Goal: Information Seeking & Learning: Learn about a topic

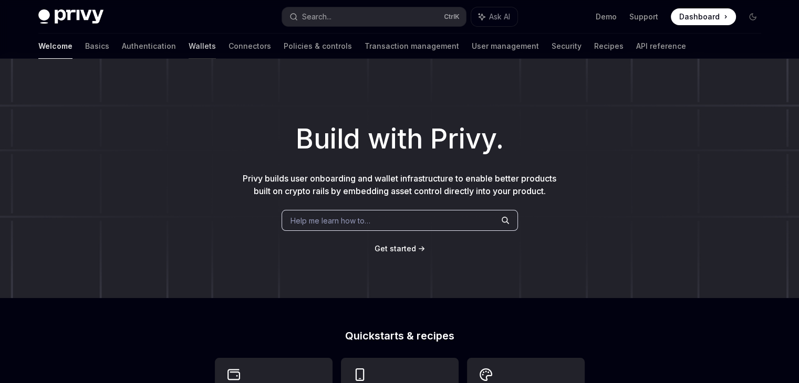
click at [189, 40] on link "Wallets" at bounding box center [202, 46] width 27 height 25
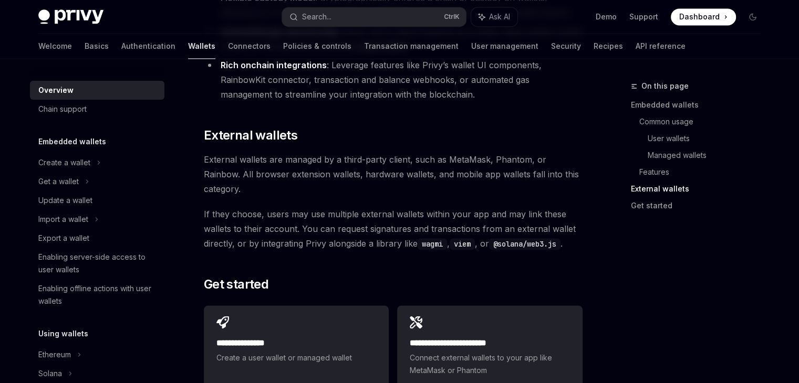
scroll to position [1628, 0]
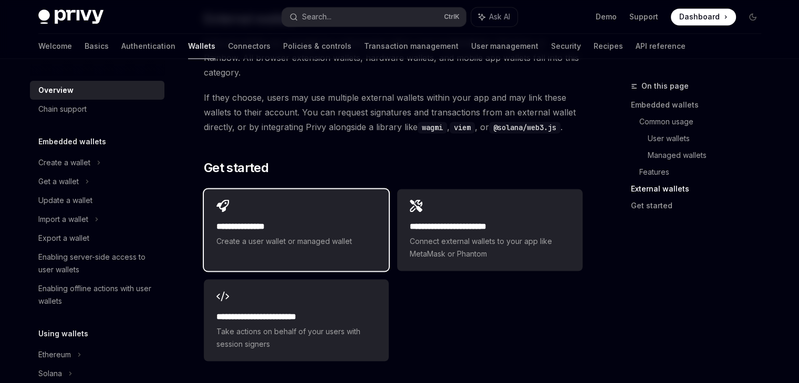
click at [289, 221] on h2 "**********" at bounding box center [296, 227] width 160 height 13
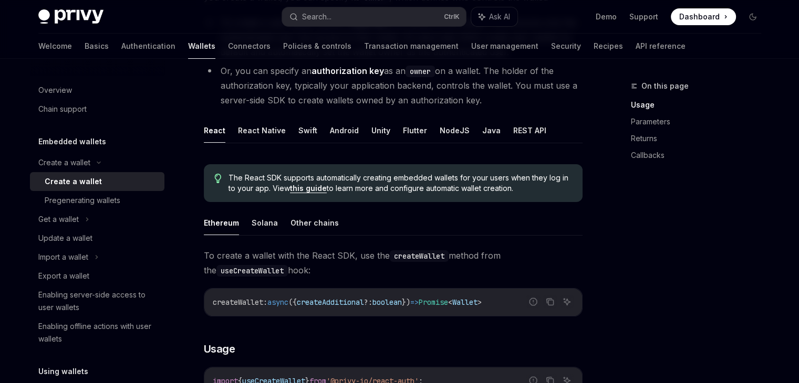
scroll to position [105, 0]
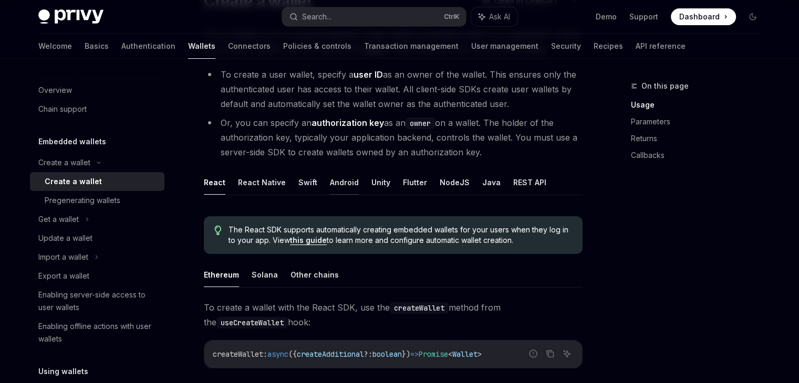
click at [334, 185] on button "Android" at bounding box center [344, 182] width 29 height 25
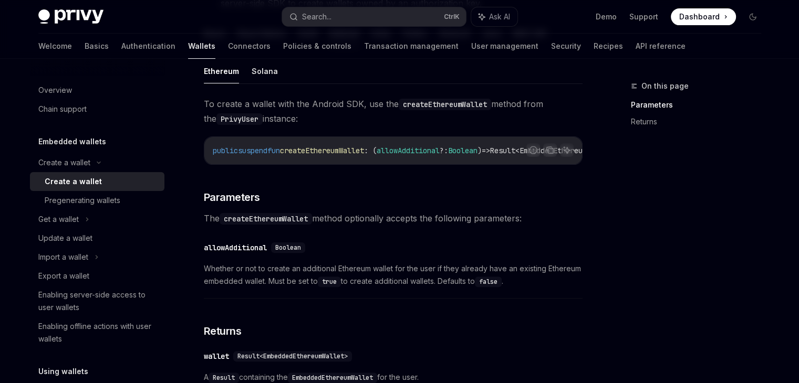
scroll to position [315, 0]
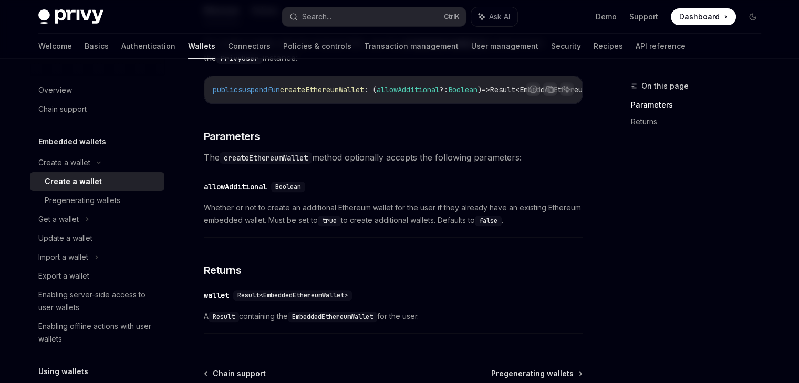
click at [299, 188] on span "Boolean" at bounding box center [288, 187] width 26 height 8
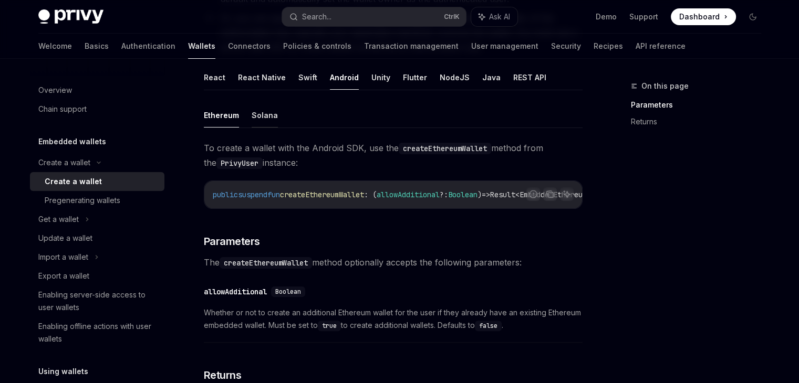
click at [266, 114] on button "Solana" at bounding box center [265, 115] width 26 height 25
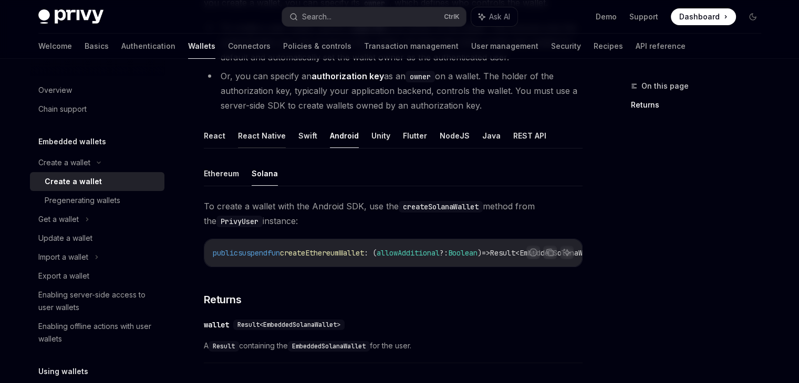
scroll to position [139, 0]
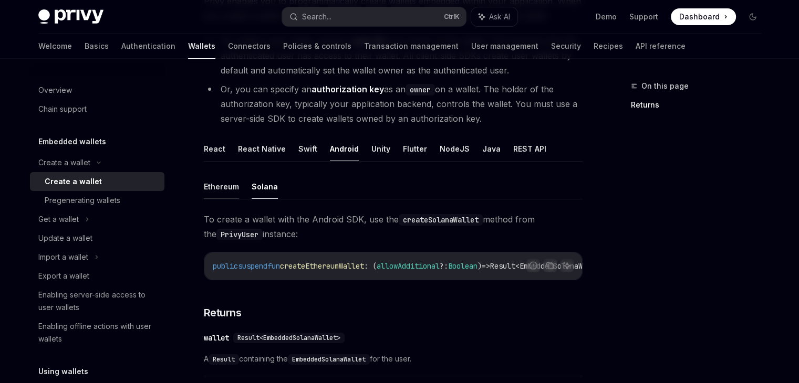
click at [220, 189] on button "Ethereum" at bounding box center [221, 186] width 35 height 25
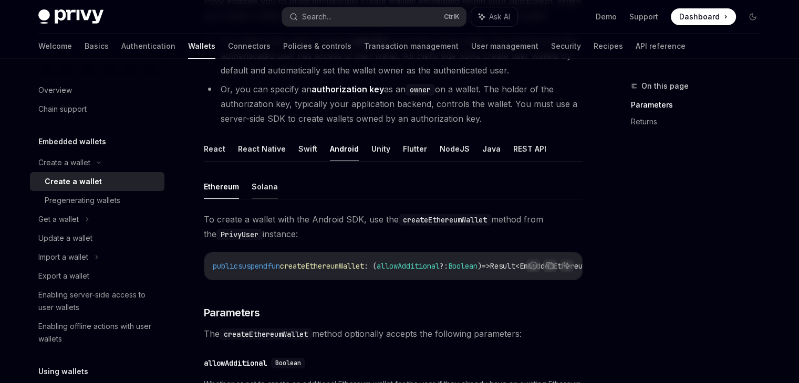
click at [268, 180] on button "Solana" at bounding box center [265, 186] width 26 height 25
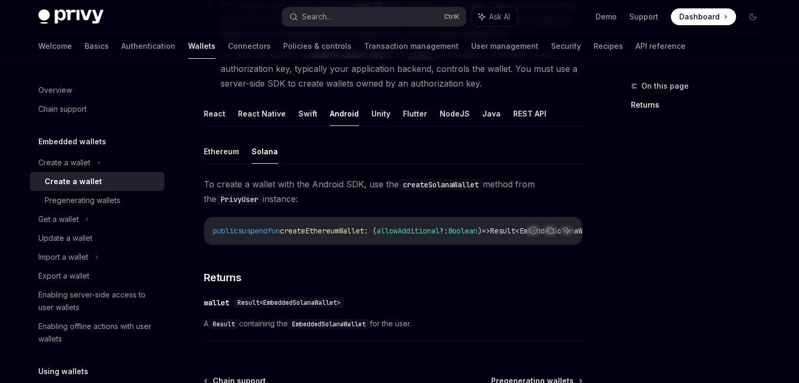
scroll to position [296, 0]
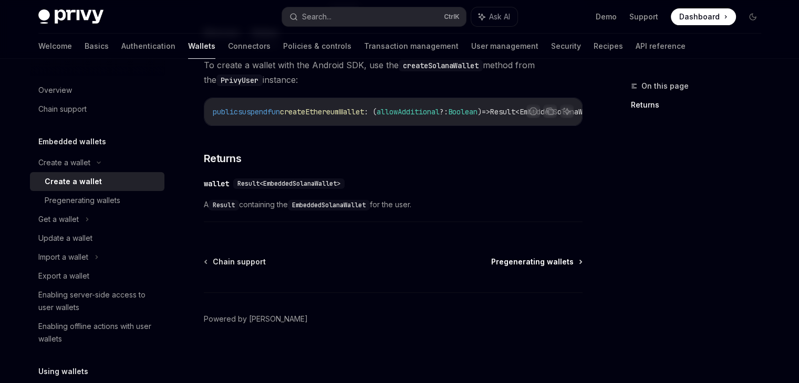
click at [549, 264] on span "Pregenerating wallets" at bounding box center [532, 262] width 82 height 11
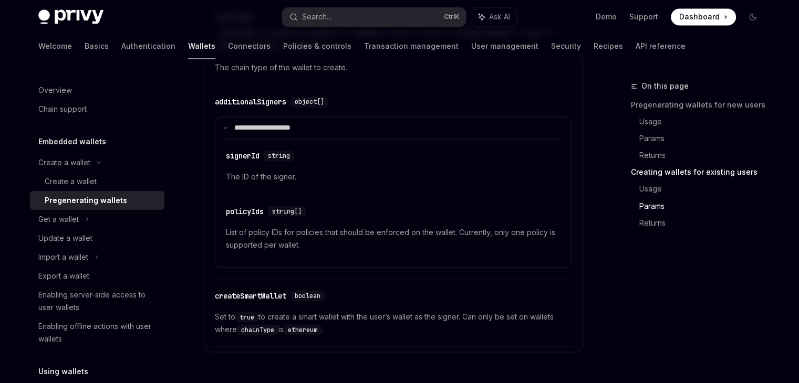
scroll to position [2036, 0]
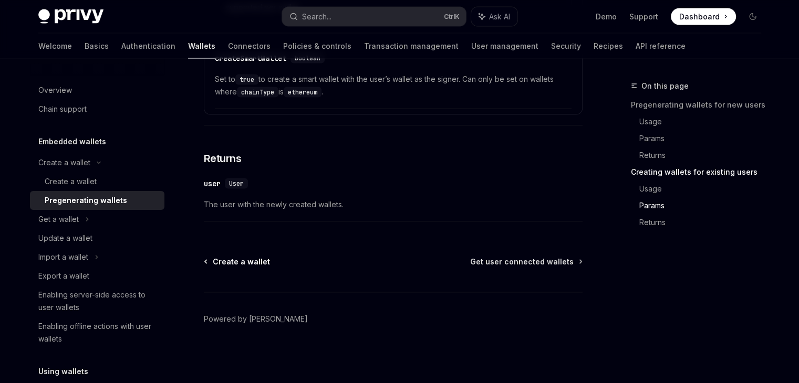
click at [215, 266] on span "Create a wallet" at bounding box center [241, 262] width 57 height 11
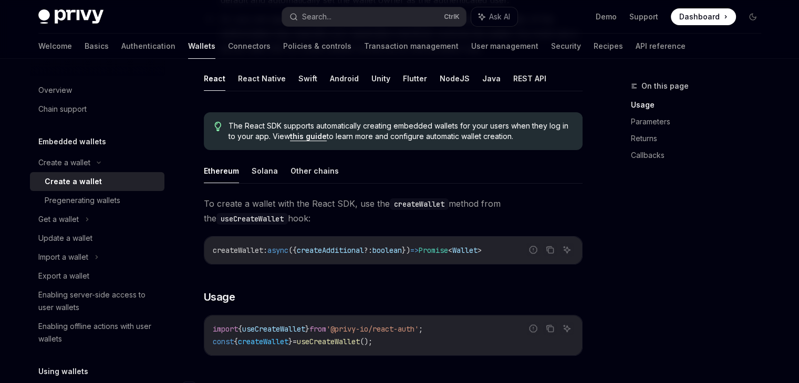
scroll to position [53, 0]
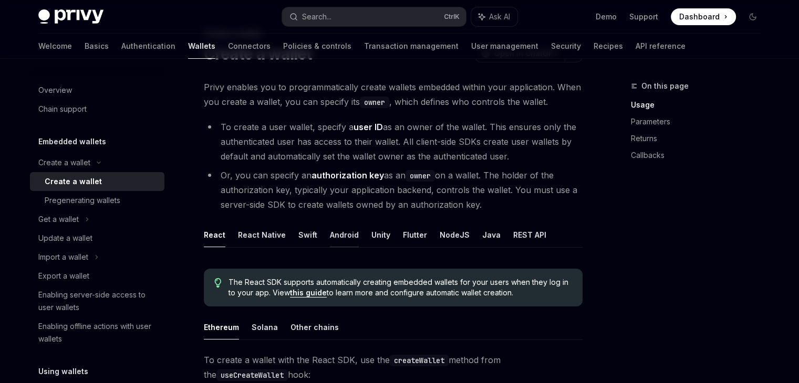
click at [334, 234] on button "Android" at bounding box center [344, 235] width 29 height 25
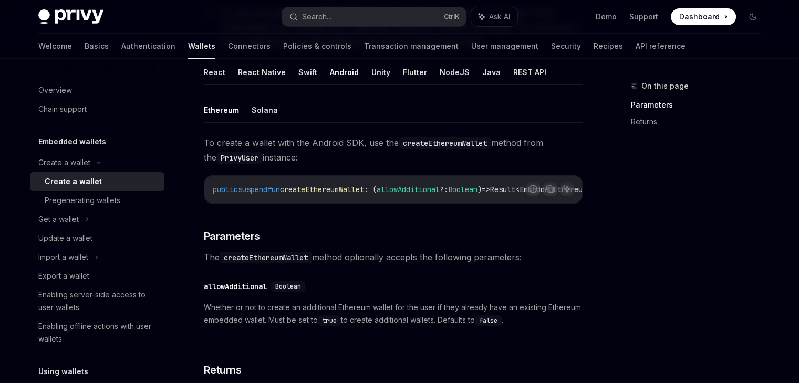
scroll to position [420, 0]
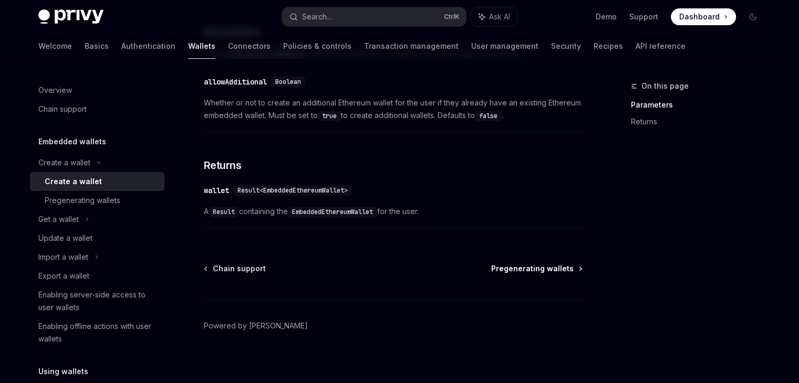
click at [550, 274] on span "Pregenerating wallets" at bounding box center [532, 269] width 82 height 11
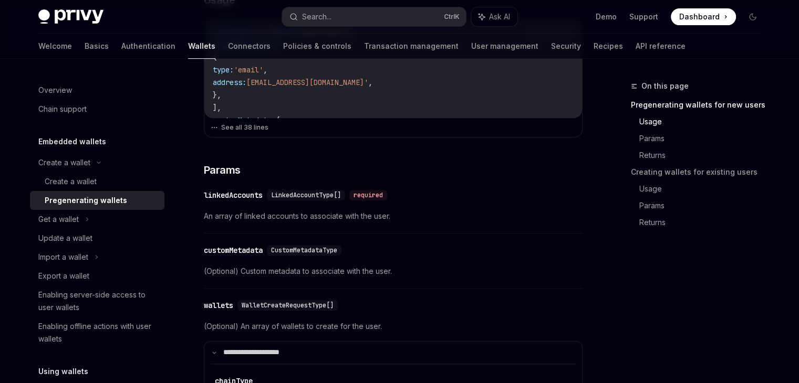
scroll to position [315, 0]
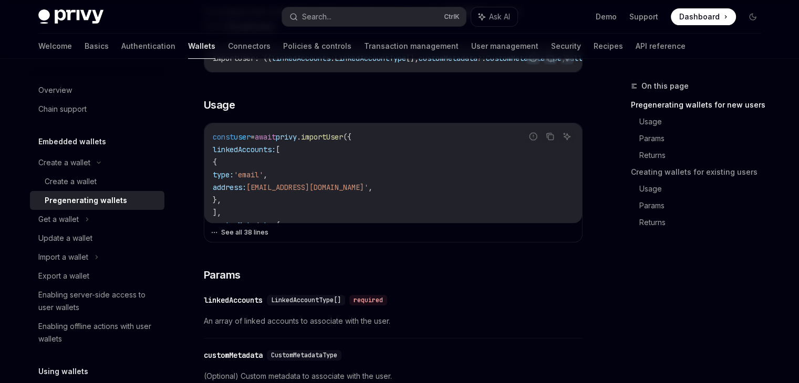
click at [242, 237] on button "See all 38 lines" at bounding box center [393, 232] width 365 height 15
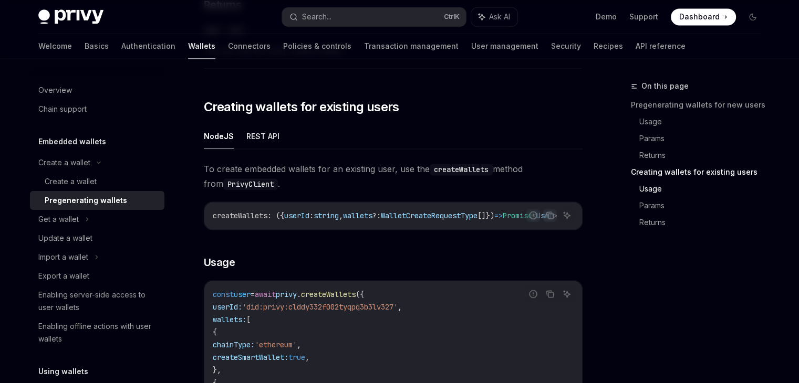
scroll to position [1471, 0]
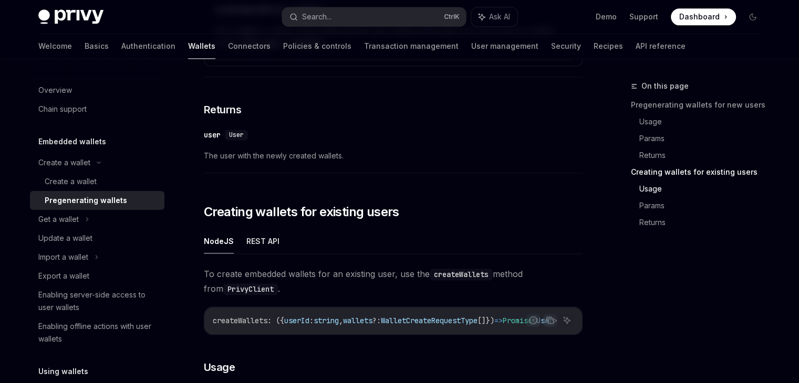
click at [235, 137] on span "User" at bounding box center [236, 135] width 15 height 8
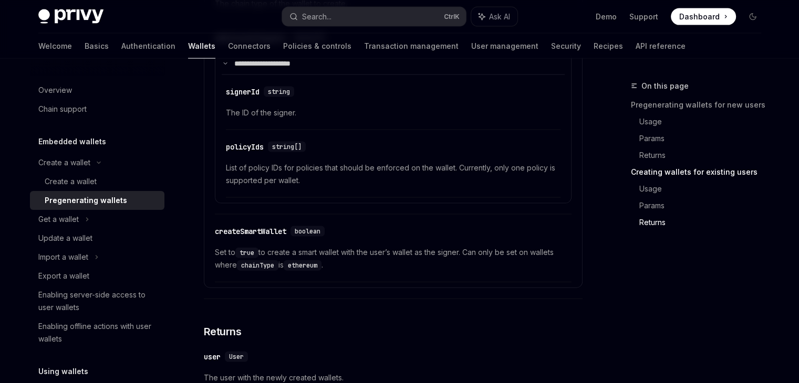
scroll to position [2435, 0]
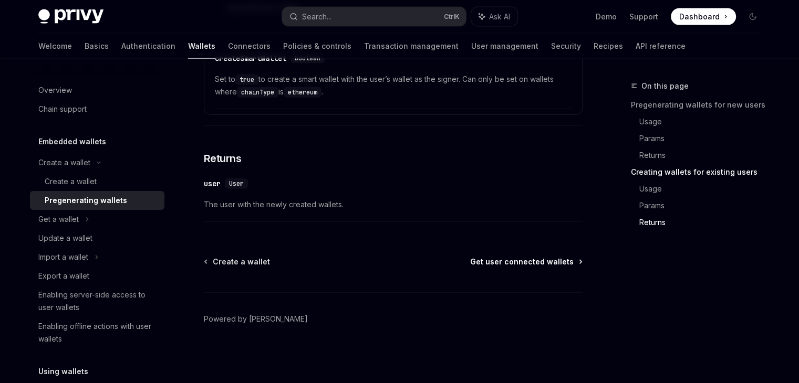
click at [526, 266] on span "Get user connected wallets" at bounding box center [521, 262] width 103 height 11
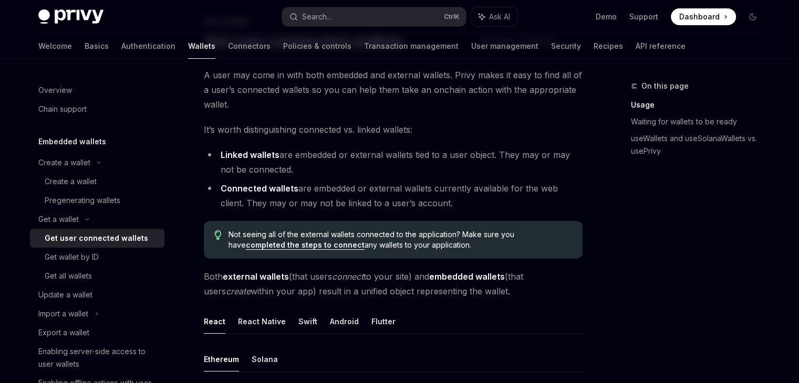
scroll to position [210, 0]
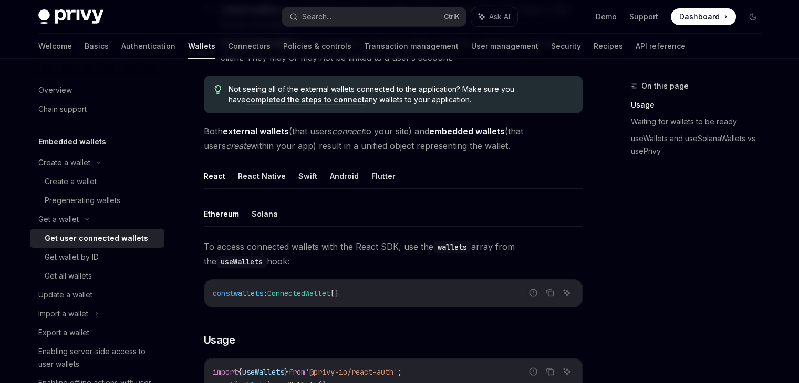
click at [342, 175] on button "Android" at bounding box center [344, 176] width 29 height 25
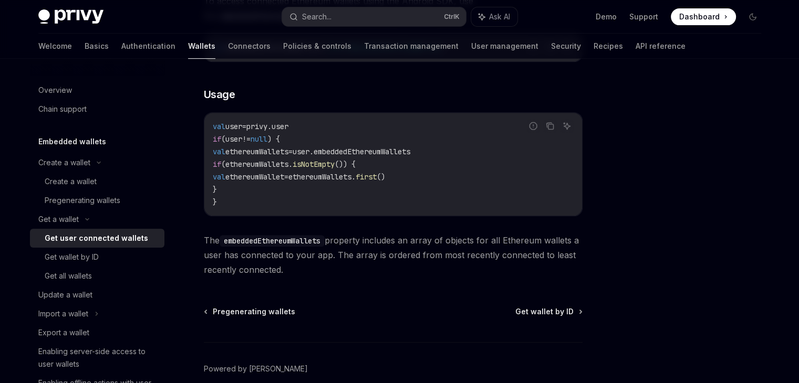
scroll to position [473, 0]
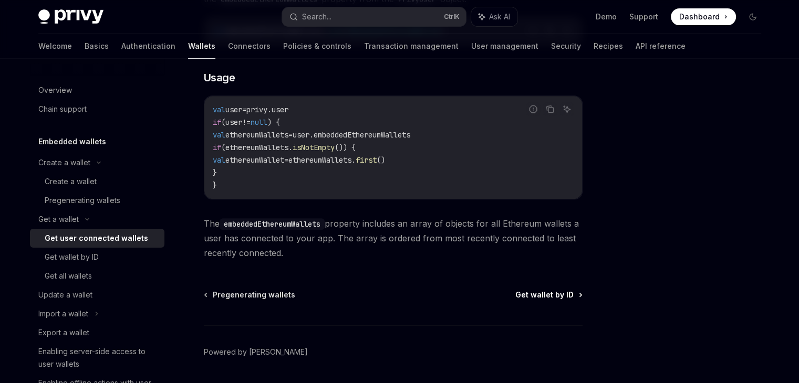
click at [550, 297] on span "Get wallet by ID" at bounding box center [544, 295] width 58 height 11
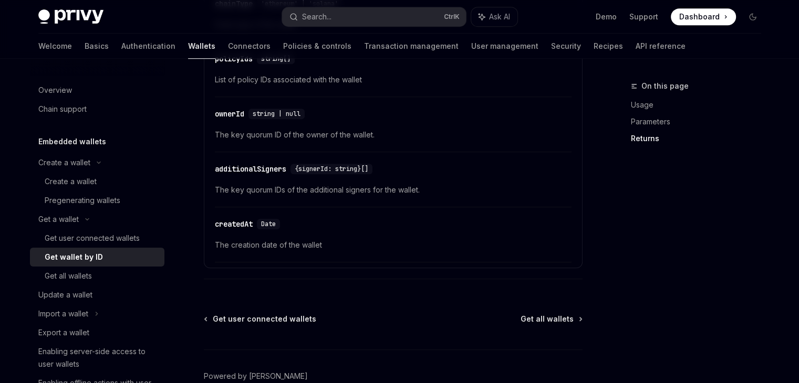
scroll to position [737, 0]
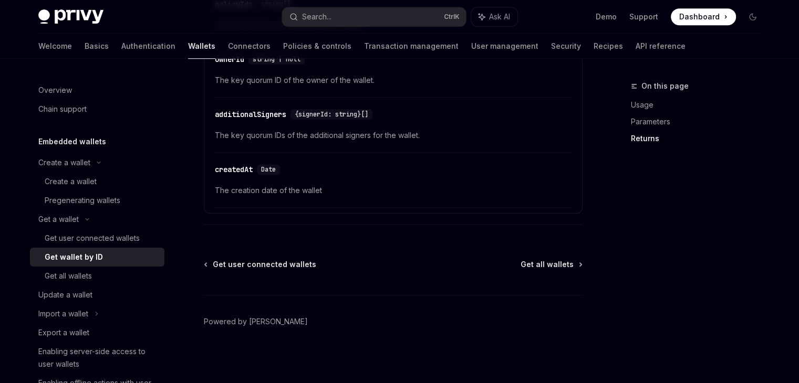
click at [550, 268] on div "Get user connected wallets Get all wallets Powered by Mintlify" at bounding box center [393, 322] width 379 height 127
click at [555, 259] on span "Get all wallets" at bounding box center [547, 264] width 53 height 11
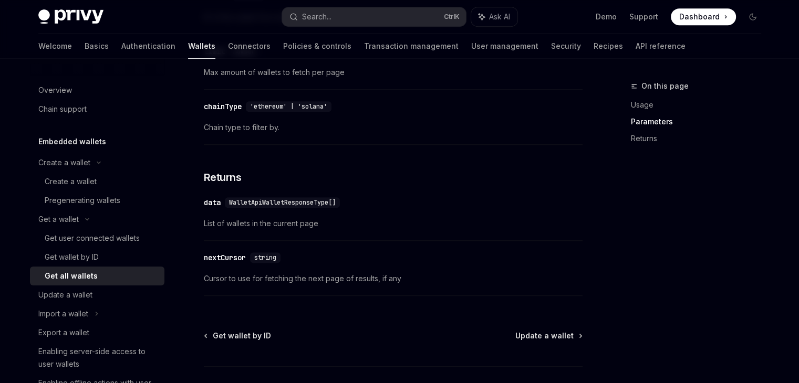
scroll to position [611, 0]
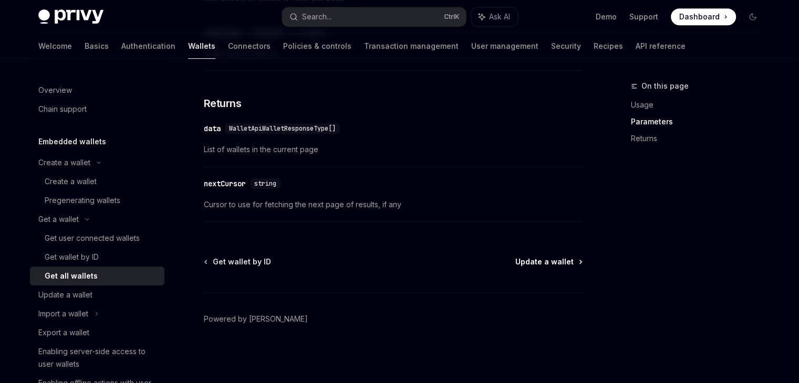
click at [571, 264] on span "Update a wallet" at bounding box center [544, 262] width 58 height 11
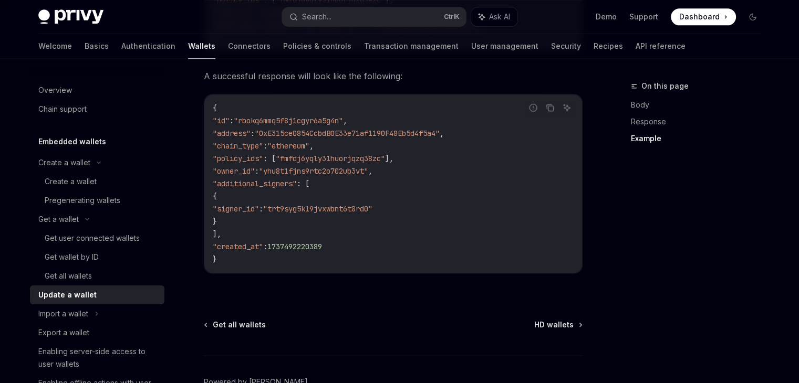
scroll to position [1341, 0]
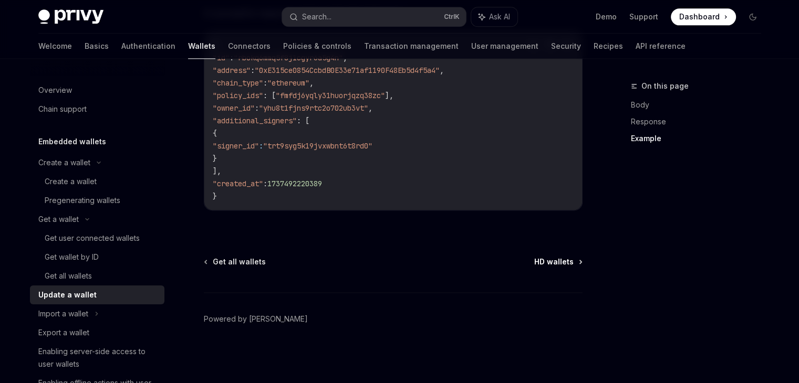
click at [561, 258] on span "HD wallets" at bounding box center [553, 262] width 39 height 11
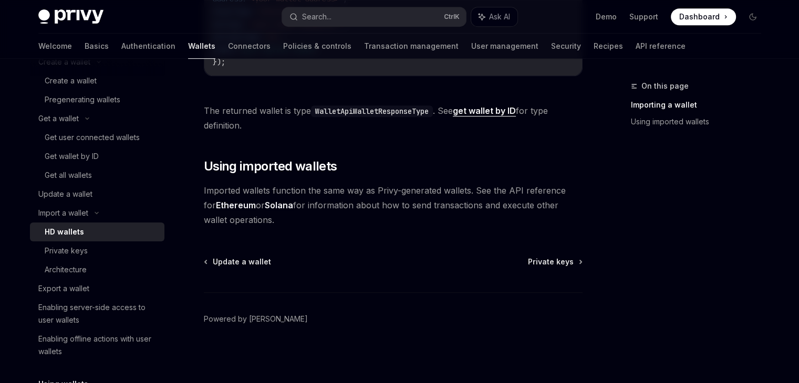
scroll to position [105, 0]
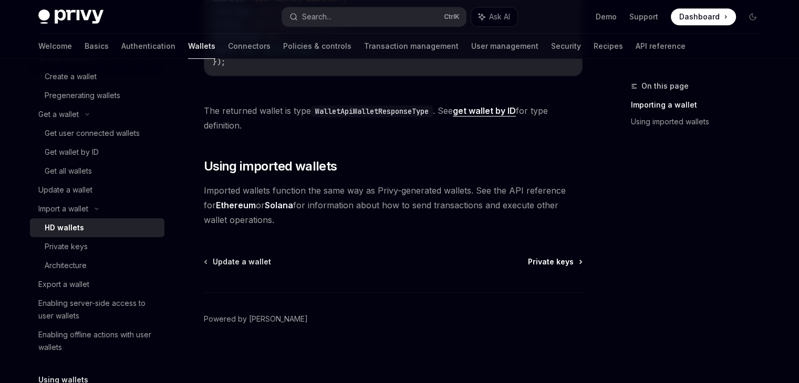
click at [556, 265] on span "Private keys" at bounding box center [551, 262] width 46 height 11
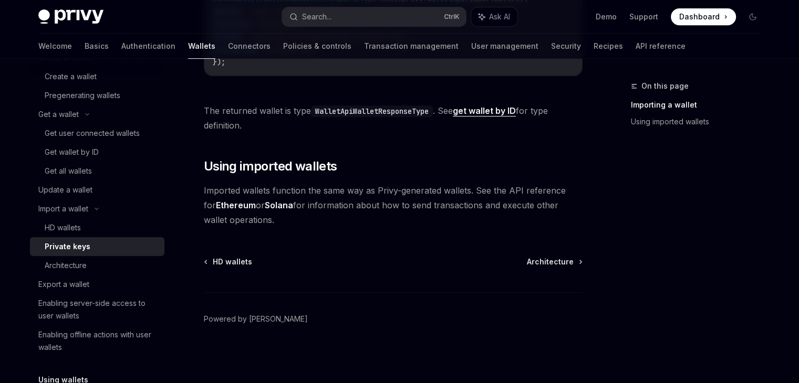
scroll to position [71, 0]
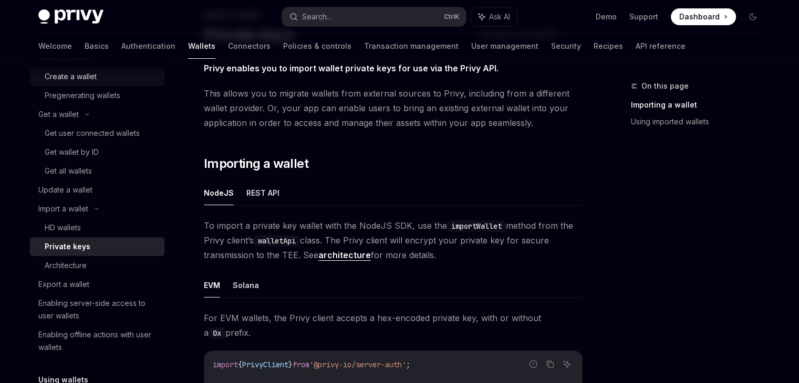
click at [86, 76] on div "Create a wallet" at bounding box center [71, 76] width 52 height 13
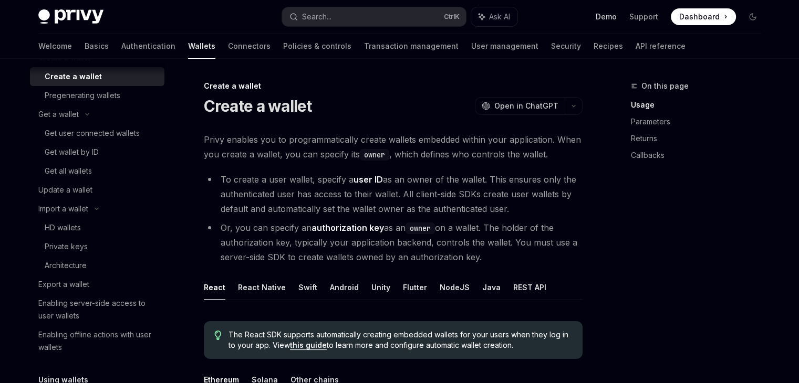
click at [607, 14] on link "Demo" at bounding box center [606, 17] width 21 height 11
click at [712, 15] on span "Dashboard" at bounding box center [699, 17] width 40 height 11
click at [85, 49] on link "Basics" at bounding box center [97, 46] width 24 height 25
type textarea "*"
